Goal: Download file/media

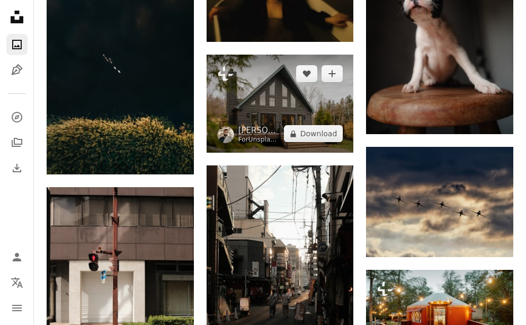
scroll to position [6044, 0]
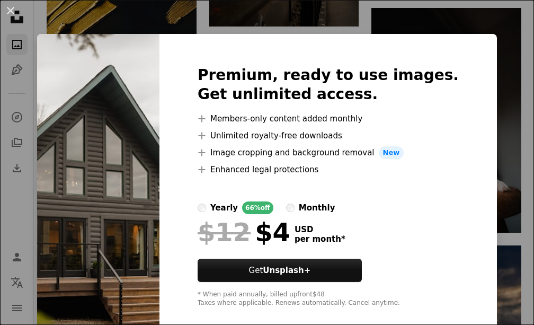
click at [98, 132] on img at bounding box center [98, 186] width 122 height 305
click at [470, 39] on div "Premium, ready to use images. Get unlimited access. A plus sign Members-only co…" at bounding box center [329, 186] width 338 height 305
click at [9, 6] on button "An X shape" at bounding box center [10, 10] width 13 height 13
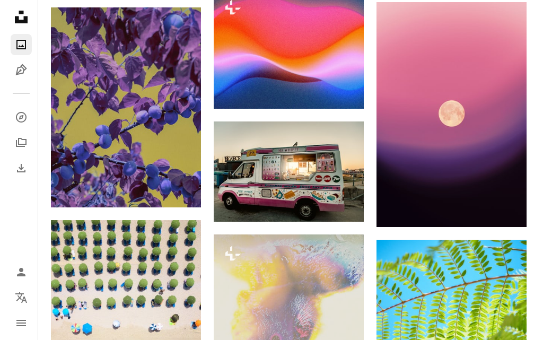
scroll to position [10029, 0]
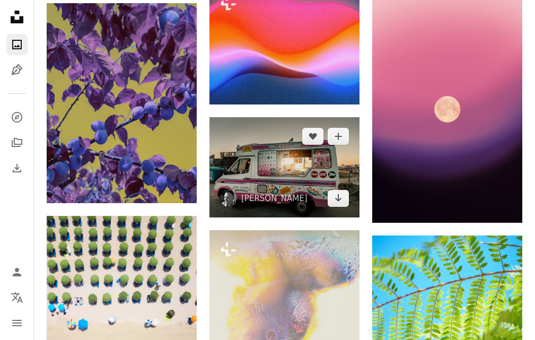
click at [273, 179] on img at bounding box center [284, 167] width 150 height 100
